Goal: Task Accomplishment & Management: Manage account settings

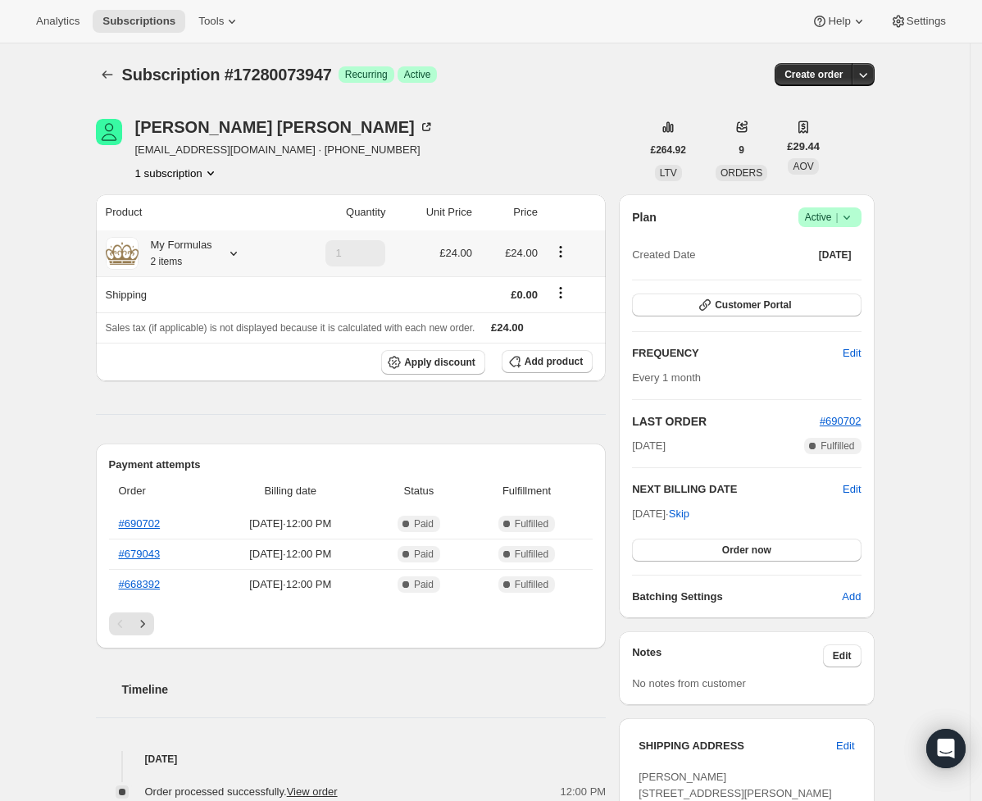
click at [242, 252] on icon at bounding box center [233, 253] width 16 height 16
click at [271, 187] on div "[PERSON_NAME] [EMAIL_ADDRESS][DOMAIN_NAME] · [PHONE_NUMBER] 1 subscription £264…" at bounding box center [479, 675] width 792 height 1165
click at [740, 303] on span "Customer Portal" at bounding box center [753, 304] width 76 height 13
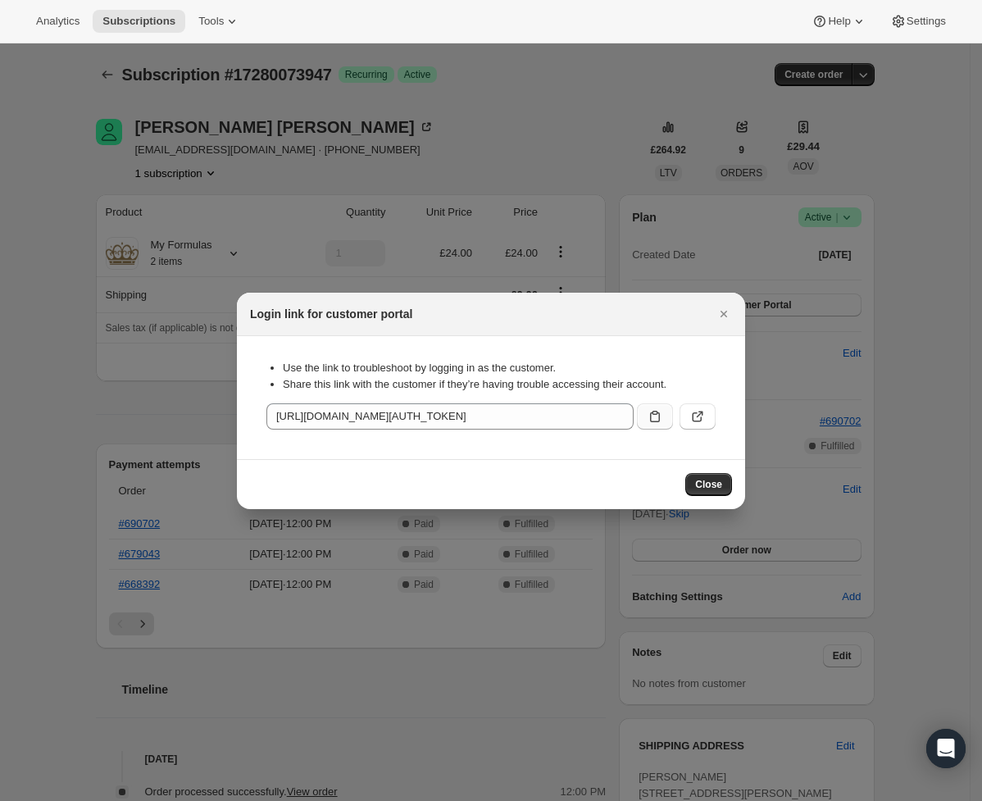
click at [653, 421] on icon ":rc0:" at bounding box center [655, 416] width 16 height 16
click at [707, 482] on span "Close" at bounding box center [708, 484] width 27 height 13
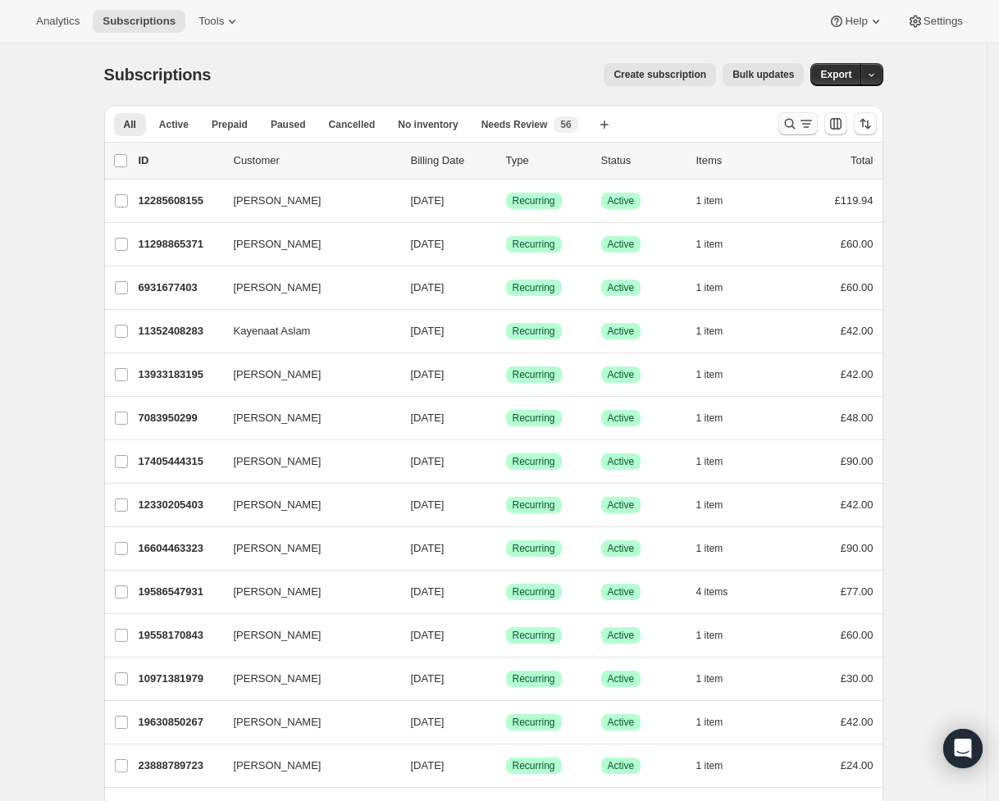
click at [785, 115] on div at bounding box center [828, 123] width 112 height 33
click at [796, 118] on icon "Search and filter results" at bounding box center [789, 124] width 16 height 16
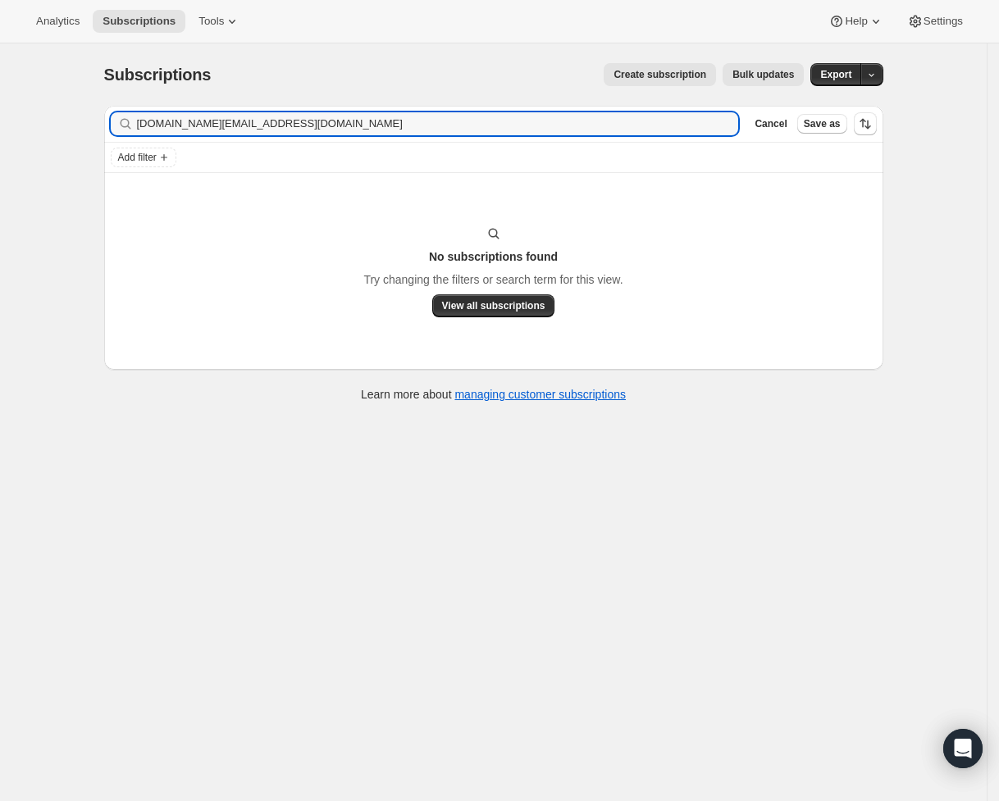
type input "[DOMAIN_NAME][EMAIL_ADDRESS][DOMAIN_NAME]"
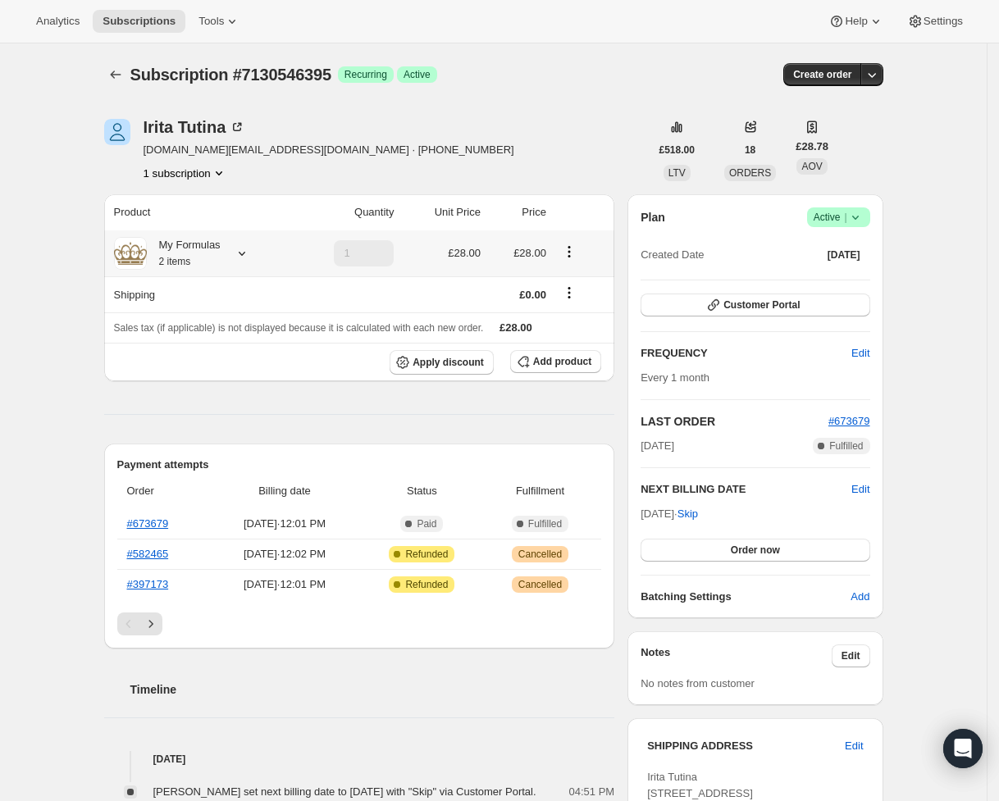
click at [250, 250] on icon at bounding box center [242, 253] width 16 height 16
click at [239, 360] on button "Edit box" at bounding box center [188, 354] width 164 height 23
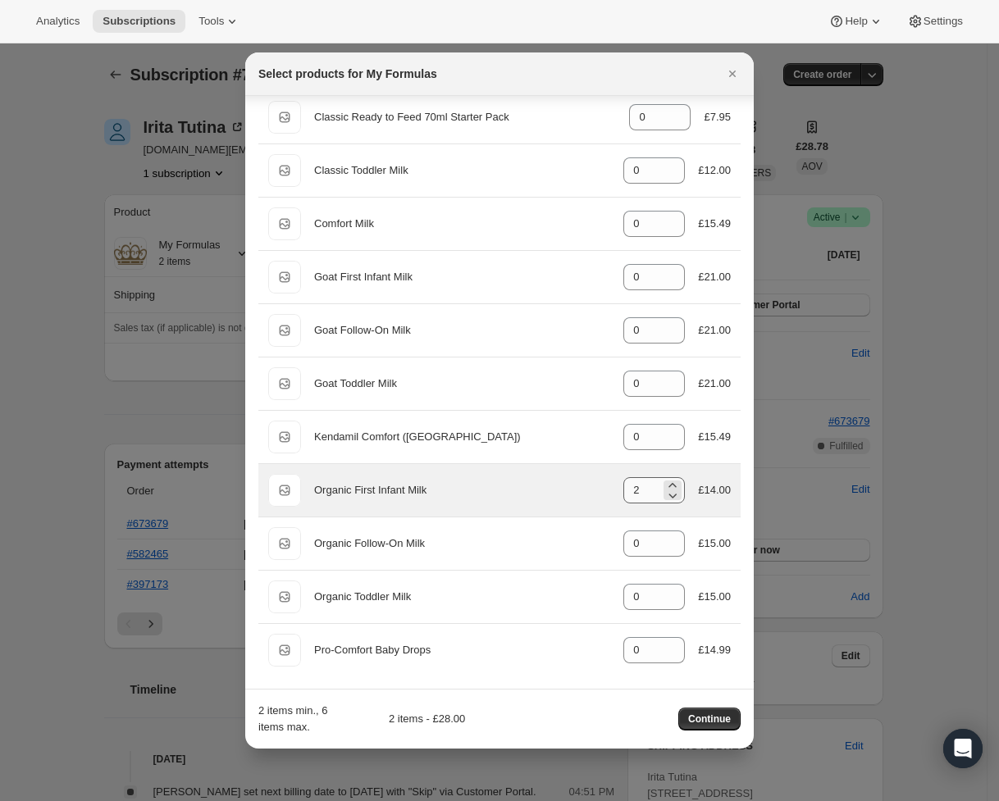
scroll to position [291, 0]
click at [666, 485] on icon ":rdo:" at bounding box center [672, 484] width 16 height 16
type input "4"
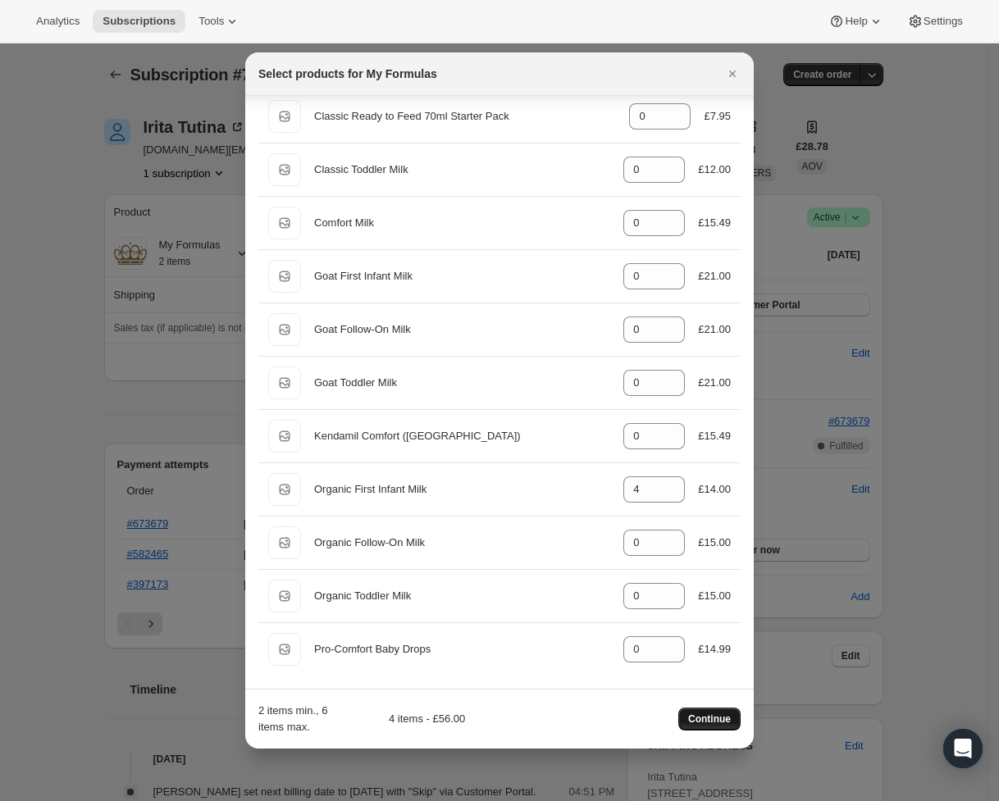
click at [715, 725] on span "Continue" at bounding box center [709, 718] width 43 height 13
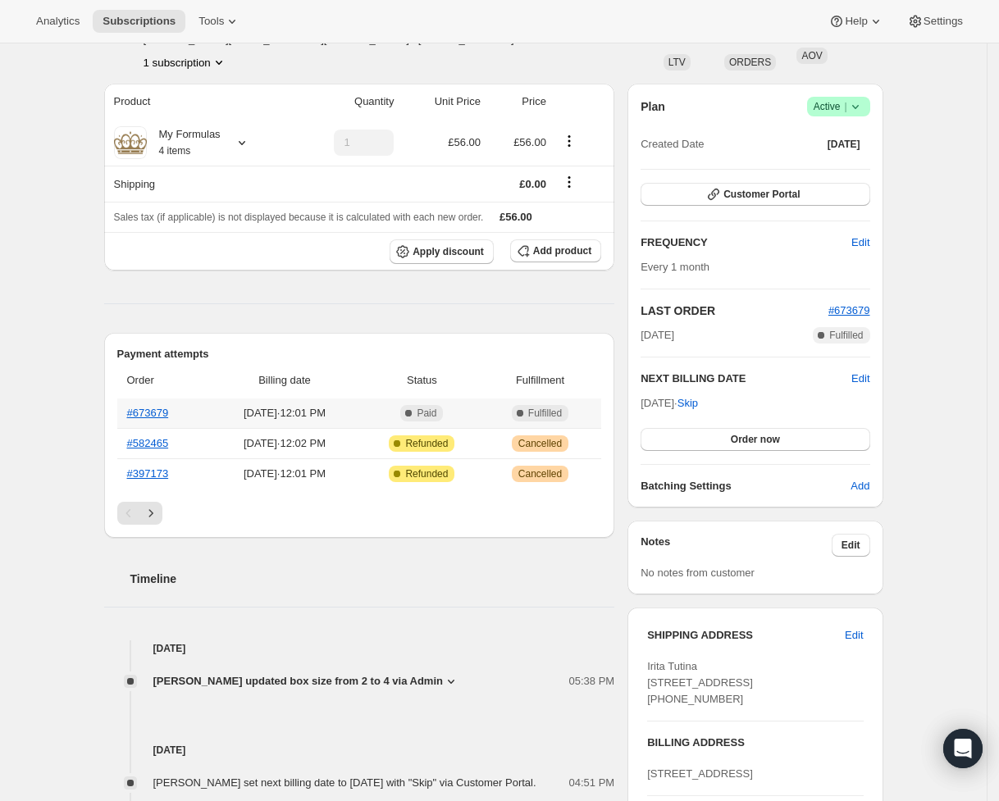
scroll to position [182, 0]
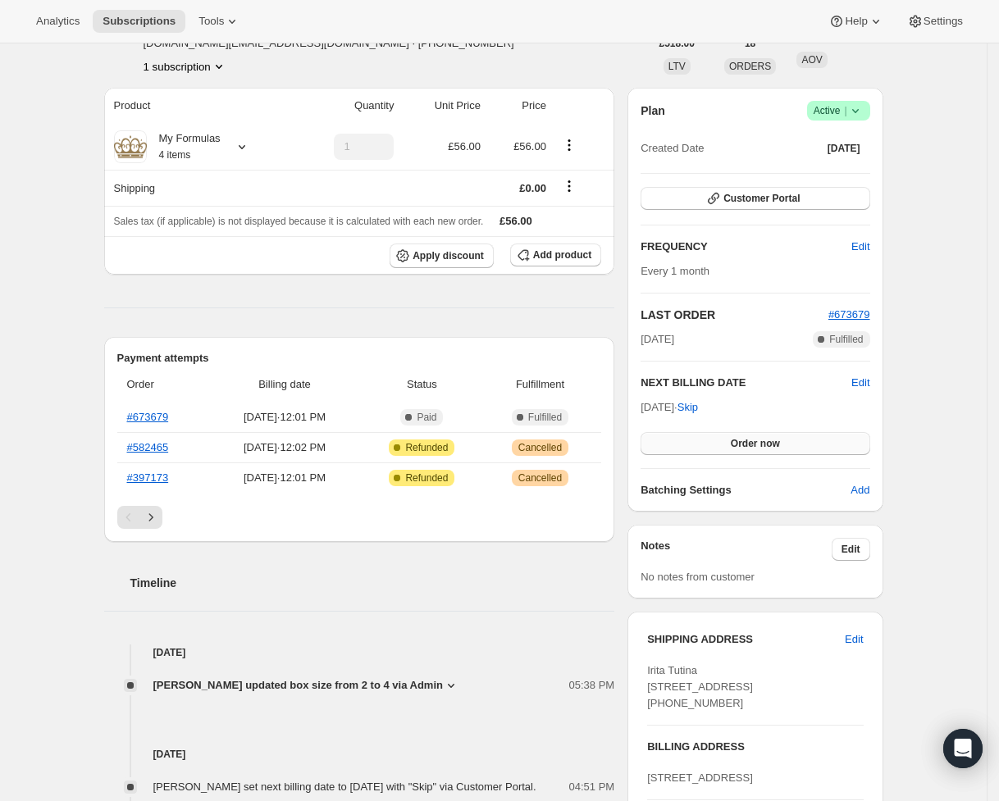
click at [744, 449] on span "Order now" at bounding box center [755, 443] width 49 height 13
click at [732, 450] on button "Click to confirm" at bounding box center [754, 443] width 229 height 23
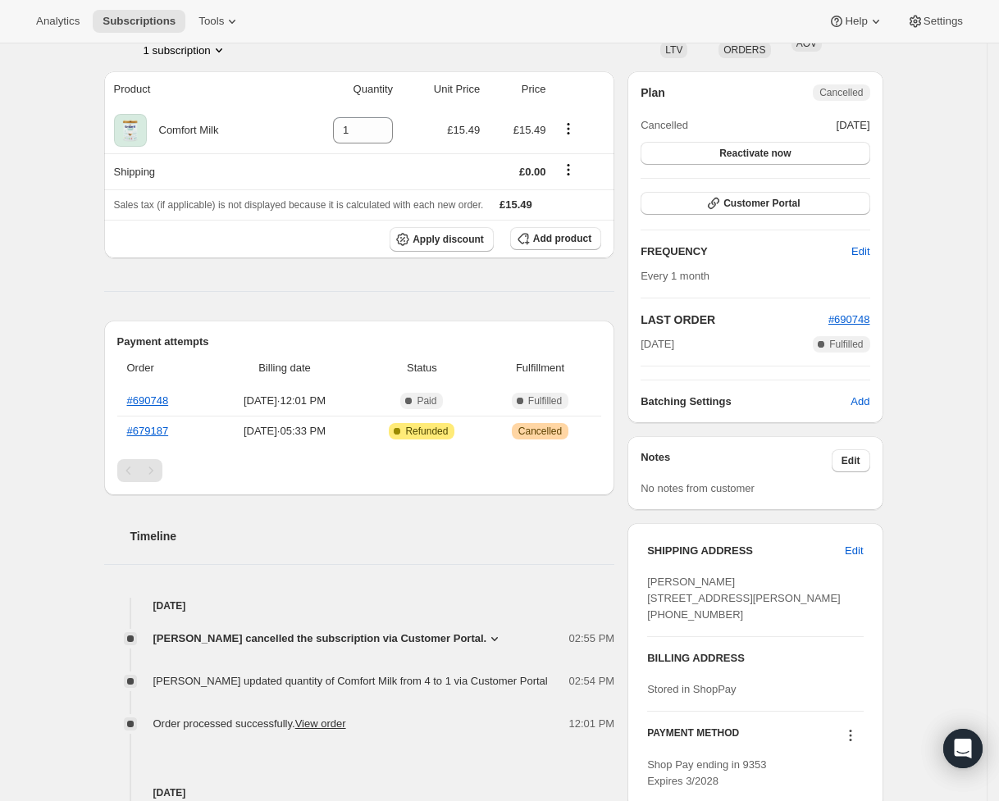
scroll to position [158, 0]
